Goal: Information Seeking & Learning: Learn about a topic

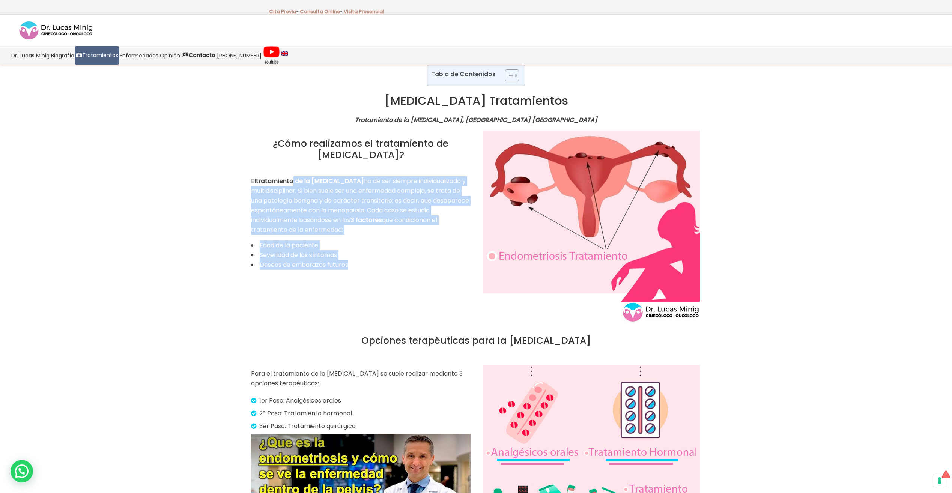
drag, startPoint x: 294, startPoint y: 179, endPoint x: 360, endPoint y: 265, distance: 108.9
click at [360, 265] on div "El tratamiento de la [MEDICAL_DATA] ha de ser siempre individualizado y multidi…" at bounding box center [361, 222] width 220 height 93
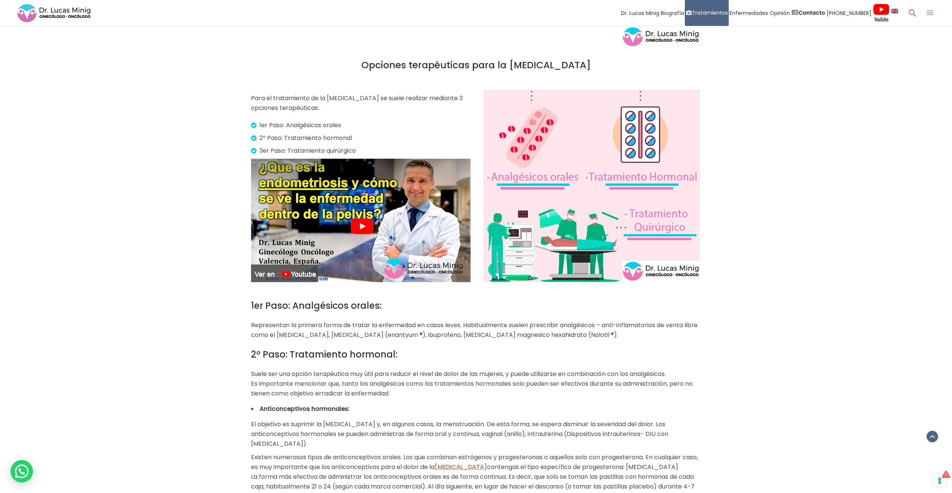
scroll to position [300, 0]
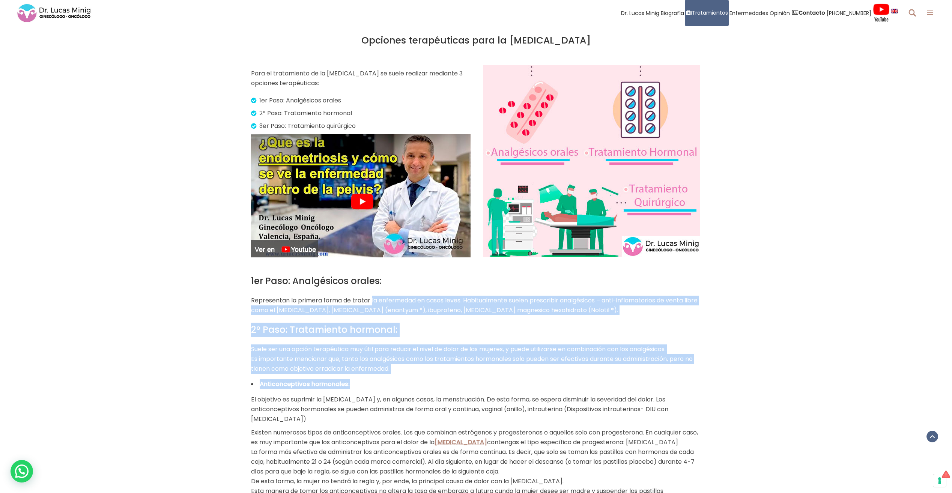
drag, startPoint x: 371, startPoint y: 303, endPoint x: 530, endPoint y: 378, distance: 175.5
click at [530, 378] on div "1er Paso: Analgésicos orales: Representan la primera forma de tratar la enferme…" at bounding box center [476, 420] width 450 height 292
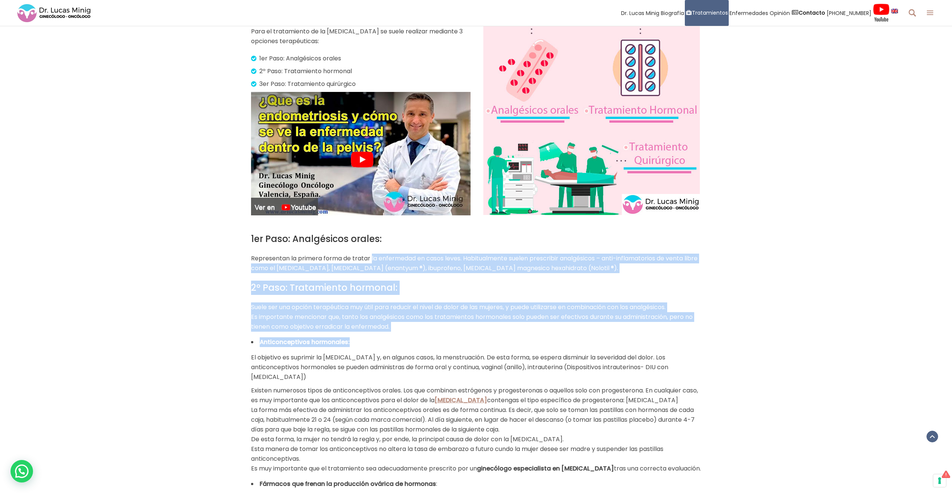
scroll to position [450, 0]
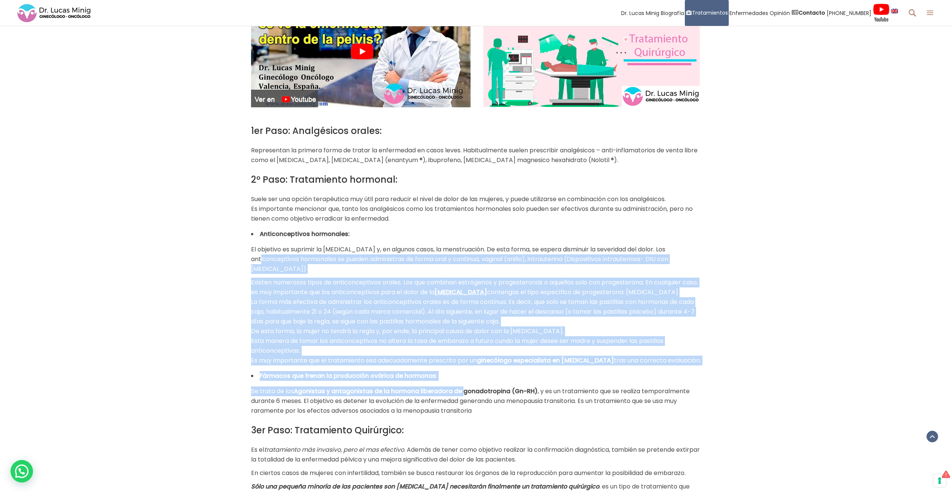
drag, startPoint x: 276, startPoint y: 258, endPoint x: 463, endPoint y: 388, distance: 227.2
click at [463, 388] on div "1er Paso: Analgésicos orales: Representan la primera forma de tratar la enferme…" at bounding box center [476, 270] width 450 height 292
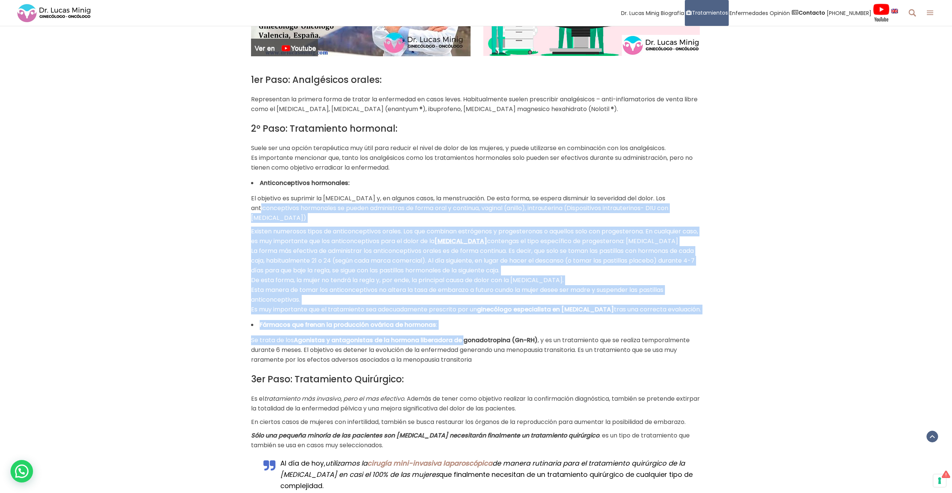
scroll to position [601, 0]
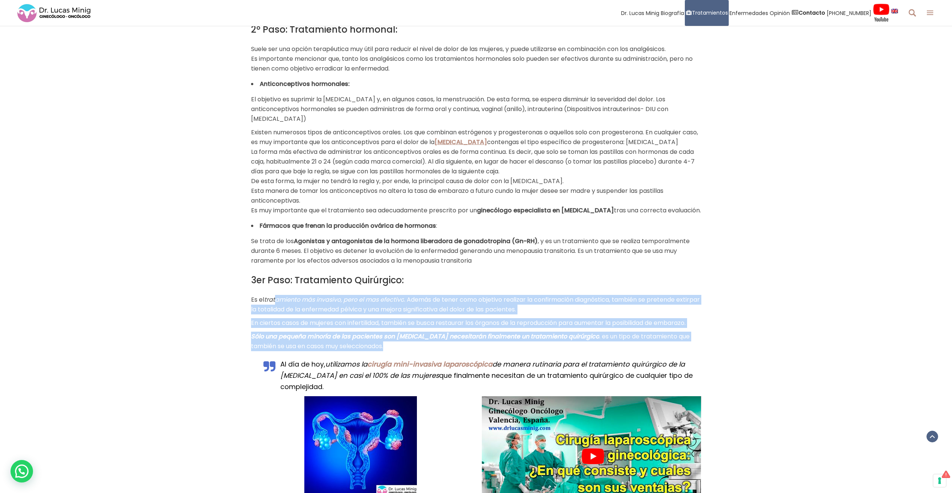
drag, startPoint x: 276, startPoint y: 297, endPoint x: 528, endPoint y: 348, distance: 257.5
click at [528, 348] on div "3er Paso: Tratamiento Quirúrgico: Es el tratamiento más invasivo, pero el mas e…" at bounding box center [476, 312] width 450 height 78
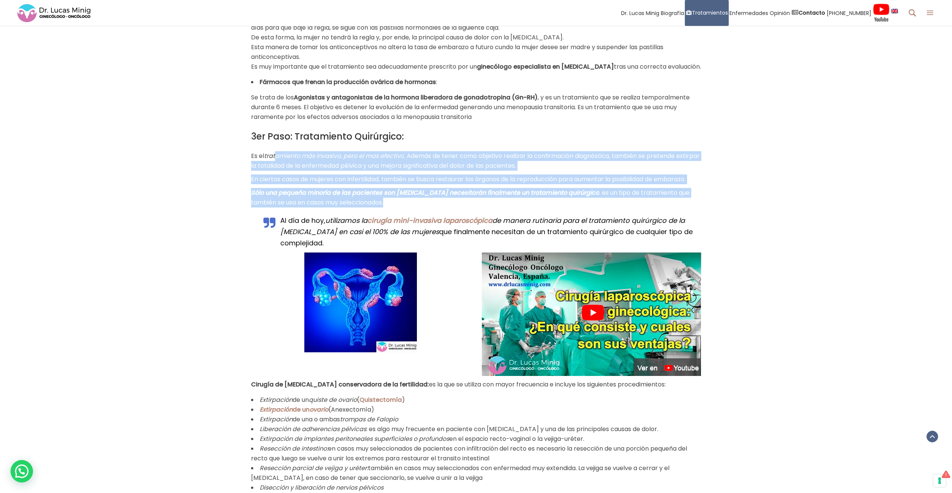
scroll to position [751, 0]
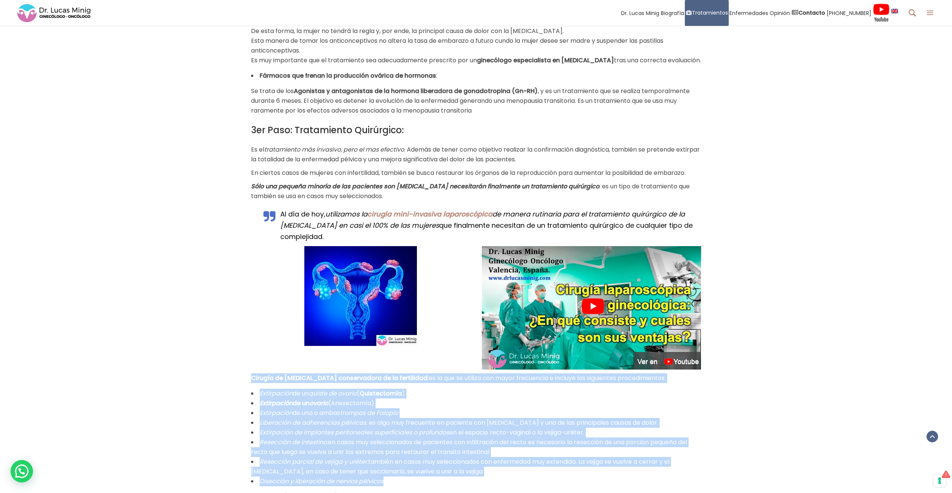
drag, startPoint x: 252, startPoint y: 377, endPoint x: 647, endPoint y: 481, distance: 408.7
click at [648, 481] on div "Cirugía de [MEDICAL_DATA] conservadora de la fertilidad: es la que se utiliza c…" at bounding box center [476, 460] width 450 height 173
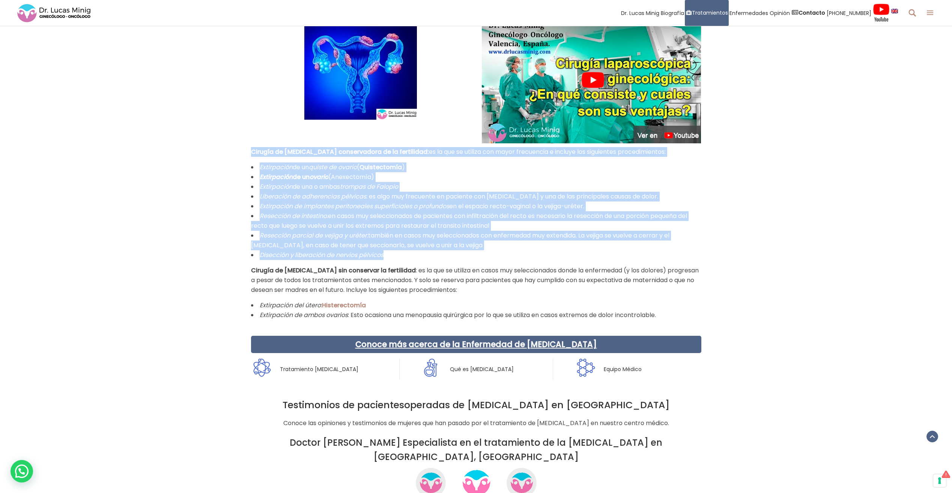
scroll to position [1089, 0]
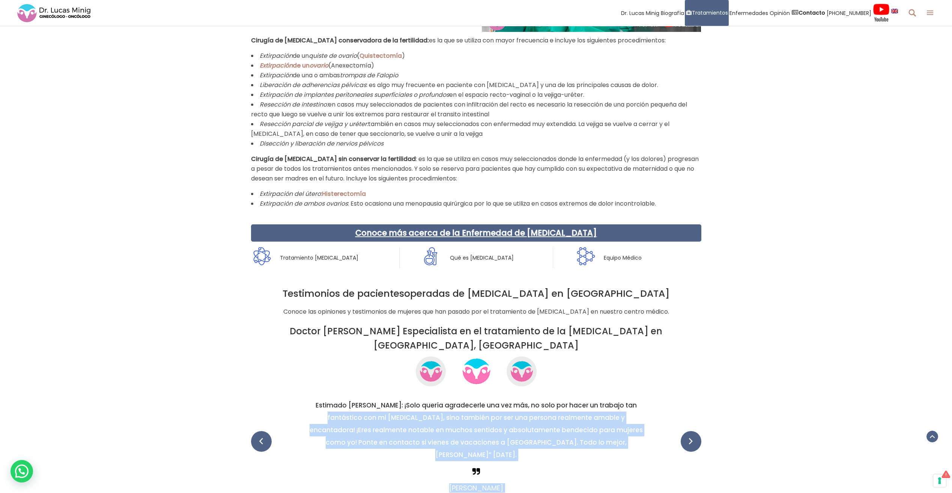
drag, startPoint x: 321, startPoint y: 393, endPoint x: 620, endPoint y: 393, distance: 299.2
click at [620, 396] on div "Estimado [PERSON_NAME]: ¡Solo quería agradecerle una vez más, no solo por hacer…" at bounding box center [701, 451] width 2703 height 110
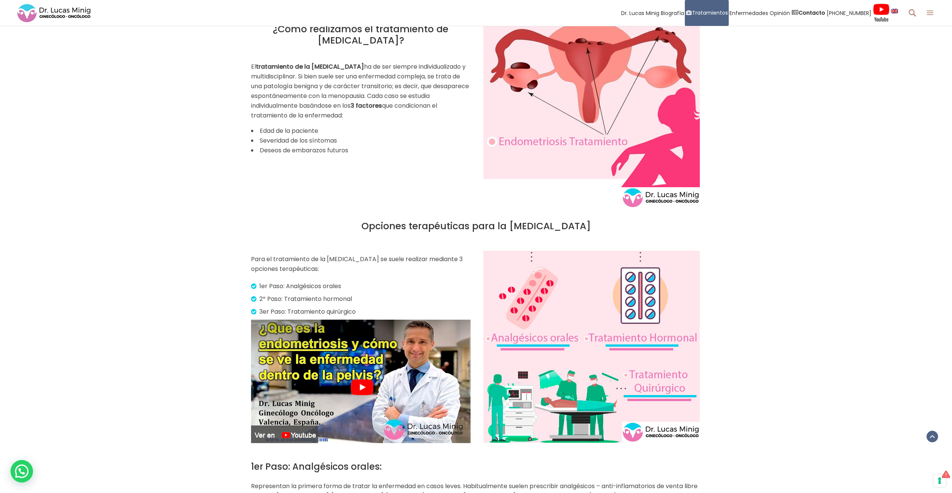
scroll to position [188, 0]
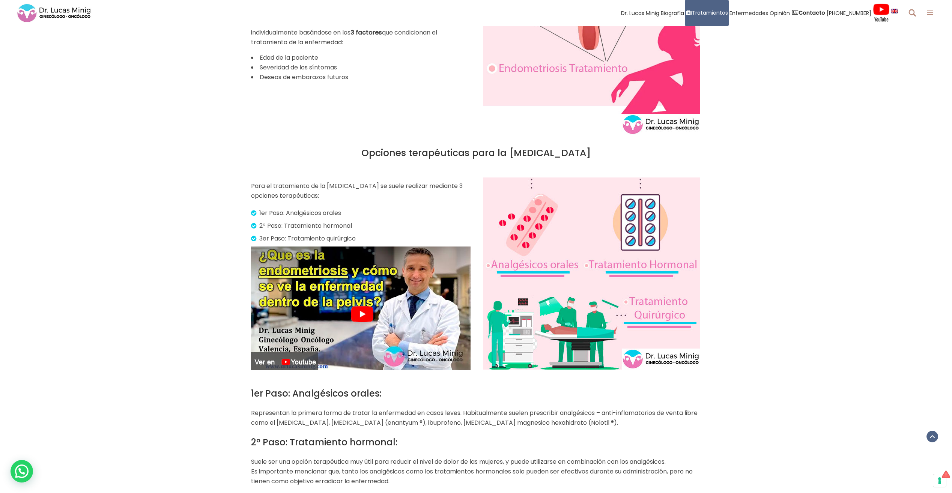
click at [365, 309] on img at bounding box center [361, 309] width 220 height 124
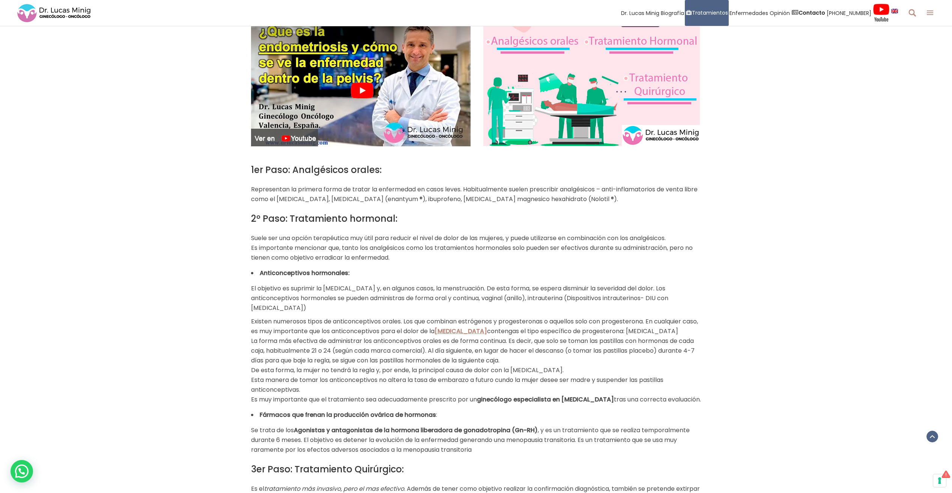
scroll to position [488, 0]
